Goal: Navigation & Orientation: Find specific page/section

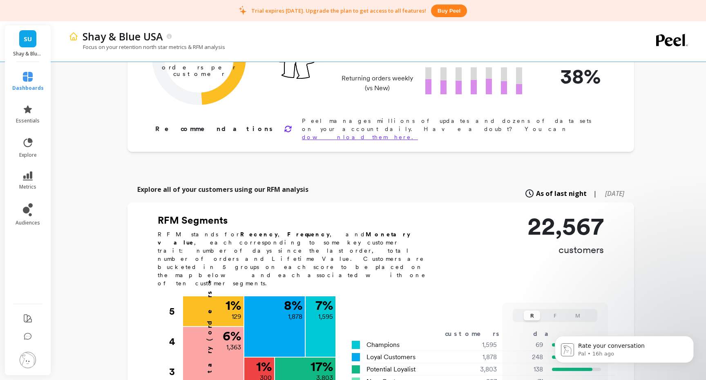
scroll to position [106, 0]
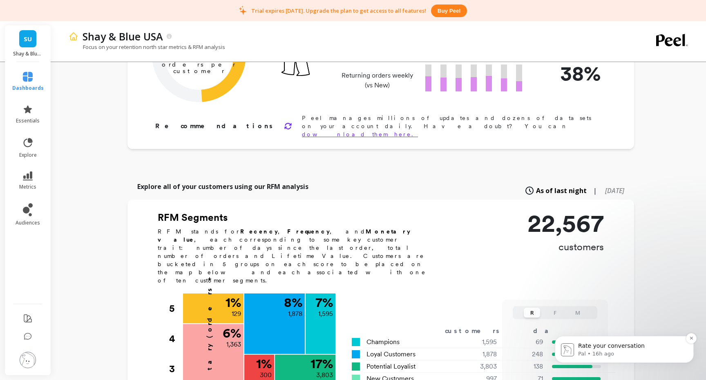
click at [575, 348] on div "Rate your conversation Pal • 16h ago" at bounding box center [624, 350] width 127 height 16
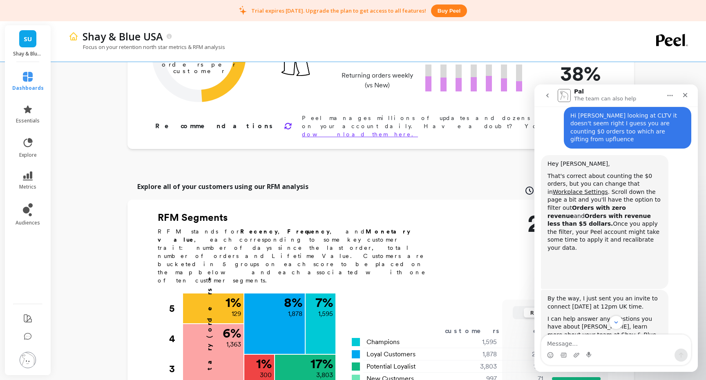
scroll to position [433, 0]
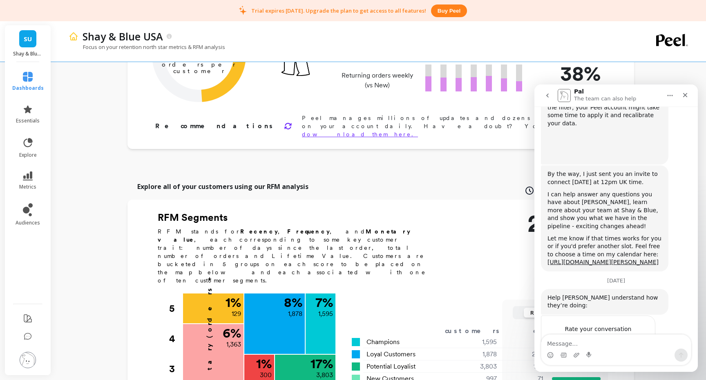
click at [27, 320] on icon at bounding box center [28, 319] width 10 height 10
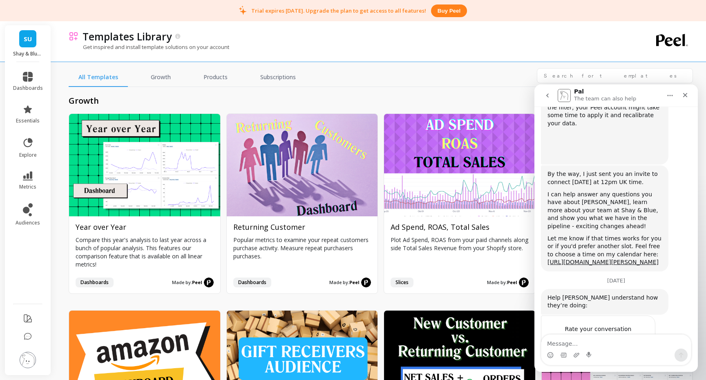
click at [30, 358] on img at bounding box center [28, 360] width 16 height 16
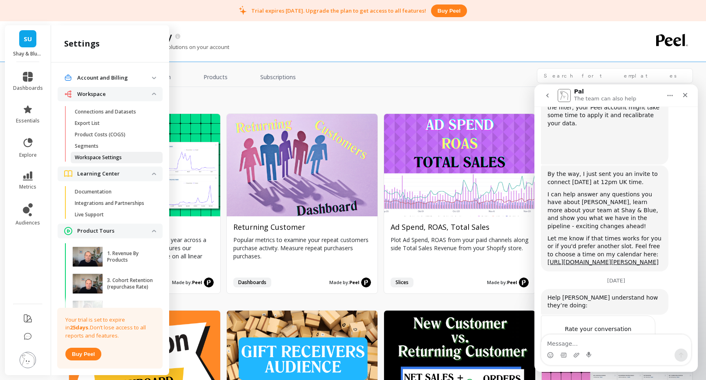
click at [101, 157] on p "Workspace Settings" at bounding box center [98, 157] width 47 height 7
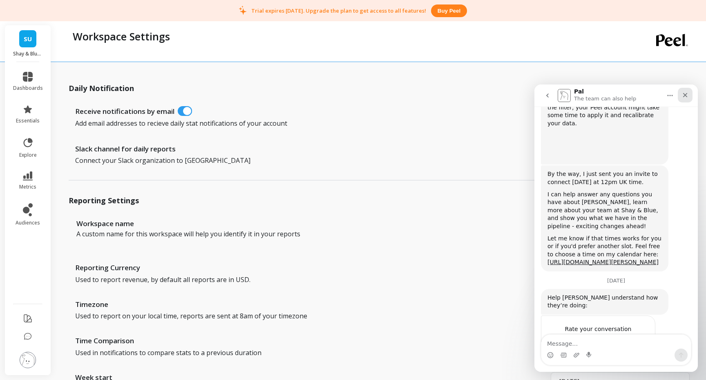
click at [688, 95] on icon "Close" at bounding box center [685, 95] width 7 height 7
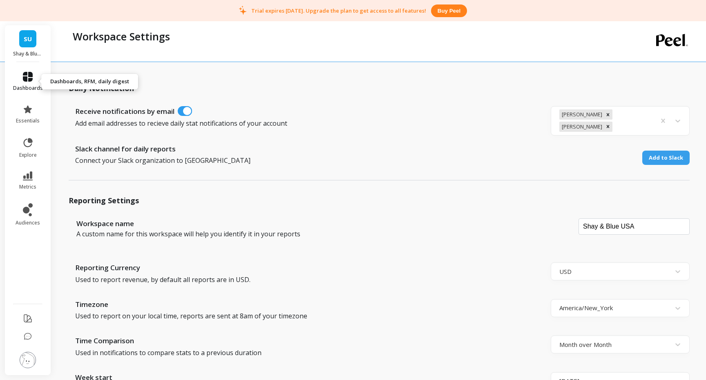
click at [29, 80] on icon at bounding box center [28, 77] width 10 height 10
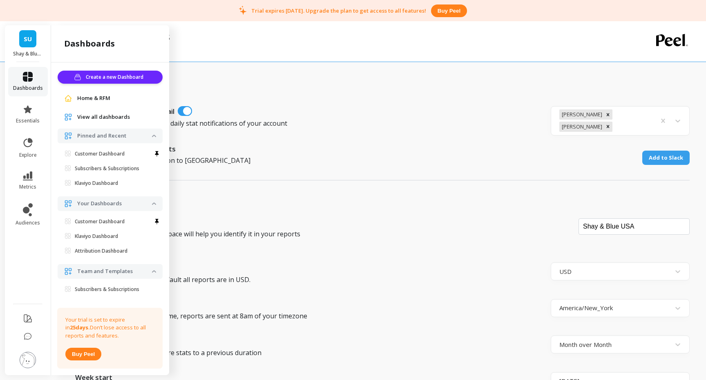
scroll to position [11, 0]
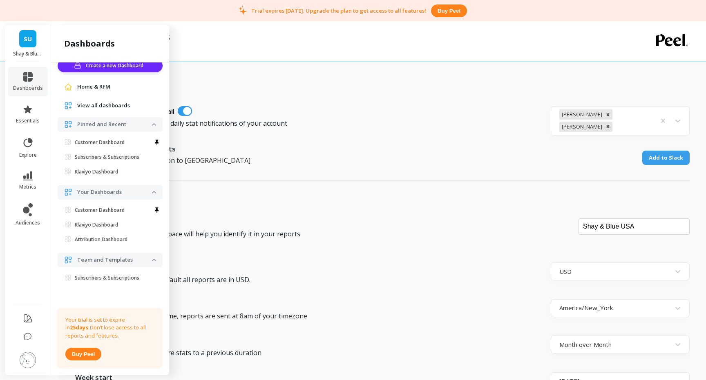
click at [91, 87] on span "Home & RFM" at bounding box center [93, 87] width 33 height 8
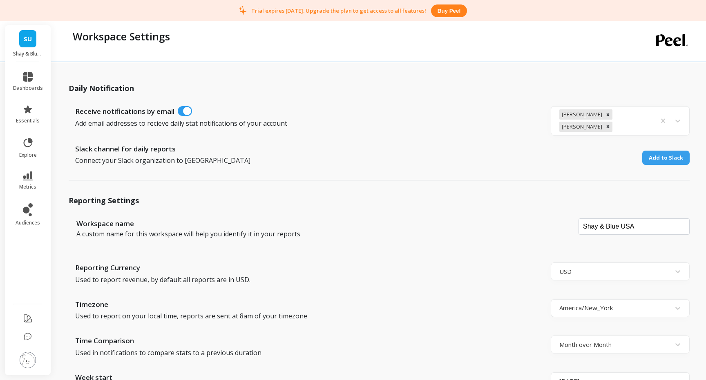
scroll to position [0, 0]
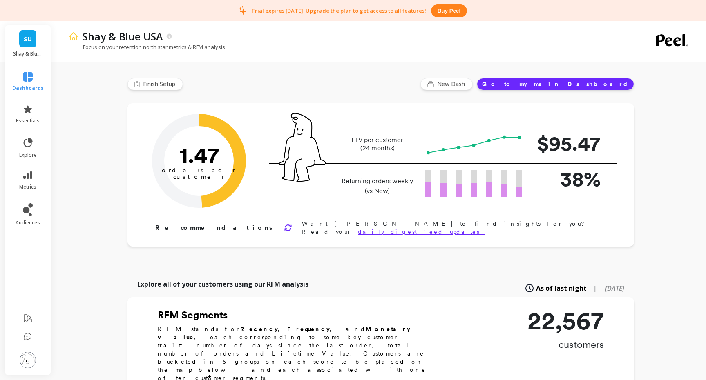
click at [28, 71] on li "dashboards" at bounding box center [27, 81] width 41 height 29
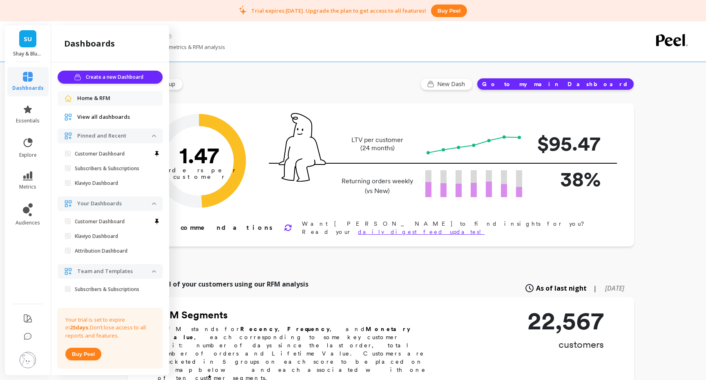
scroll to position [11, 0]
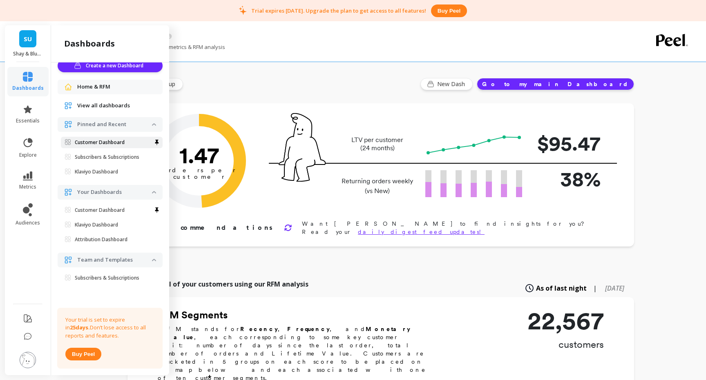
click at [98, 143] on p "Customer Dashboard" at bounding box center [100, 142] width 50 height 7
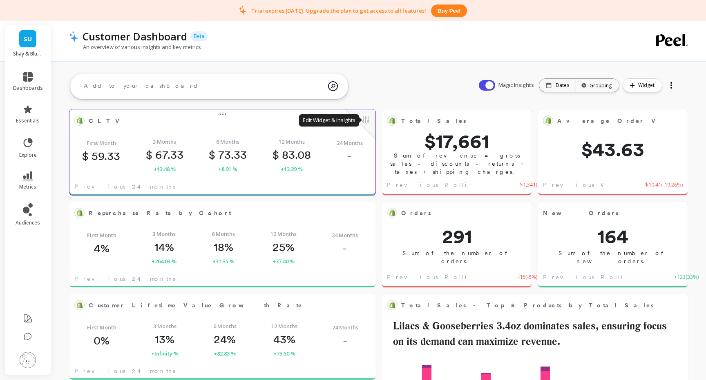
click at [365, 123] on button at bounding box center [366, 120] width 10 height 11
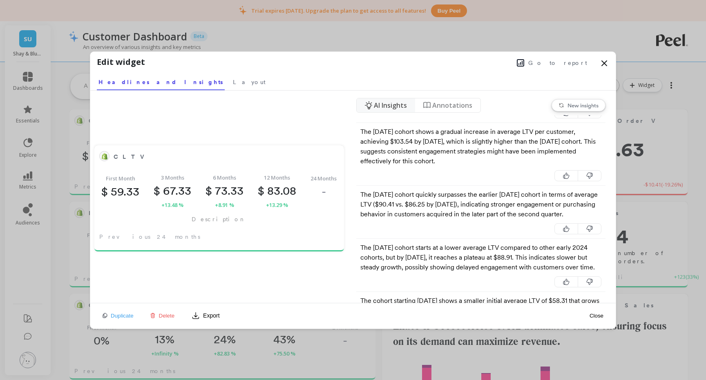
scroll to position [329, 0]
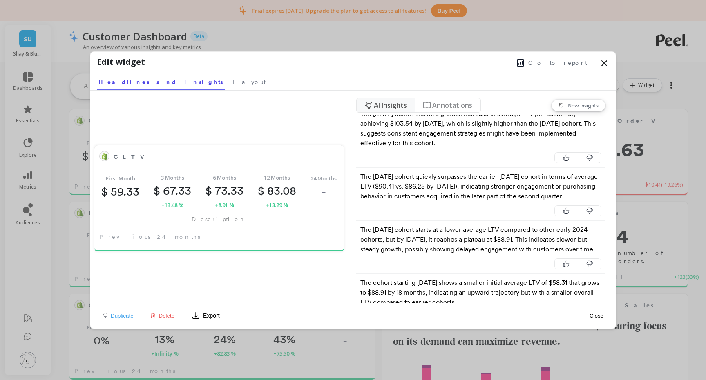
click at [606, 65] on icon at bounding box center [604, 63] width 5 height 5
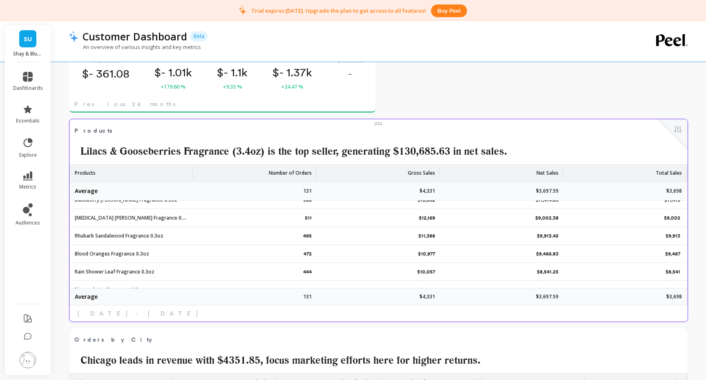
scroll to position [83, 0]
